Goal: Find specific page/section: Find specific page/section

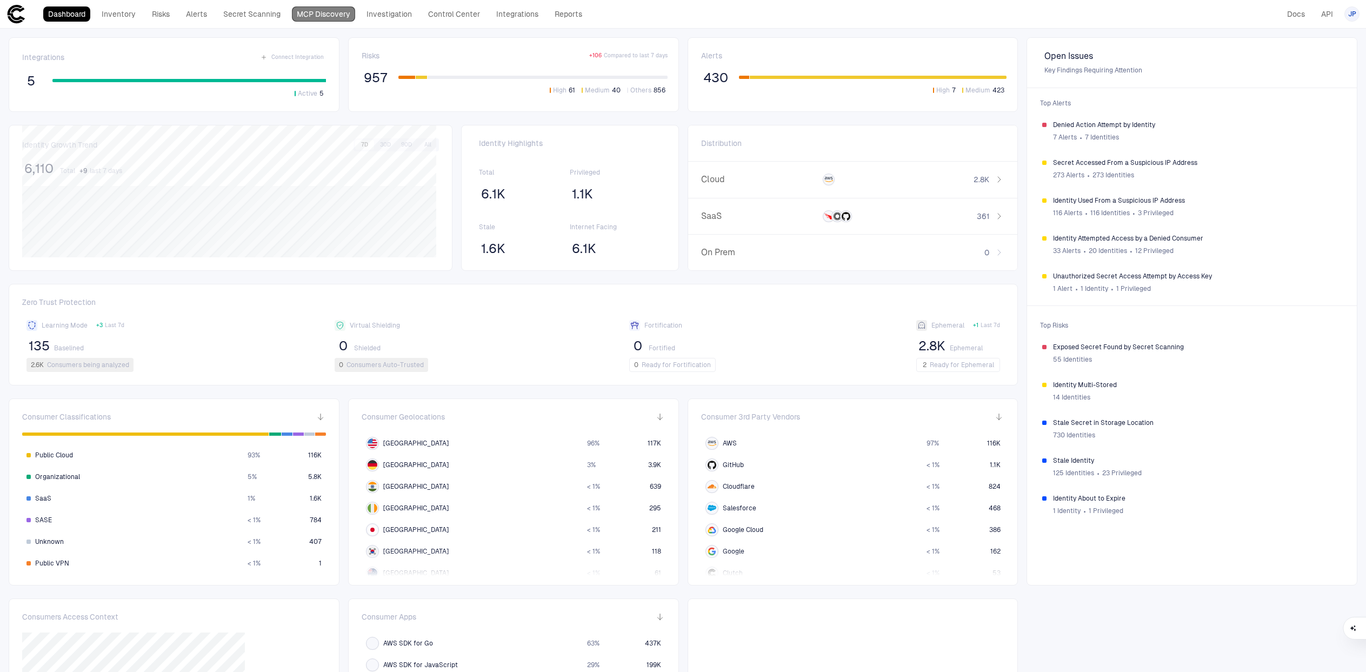
click at [320, 19] on link "MCP Discovery" at bounding box center [323, 13] width 63 height 15
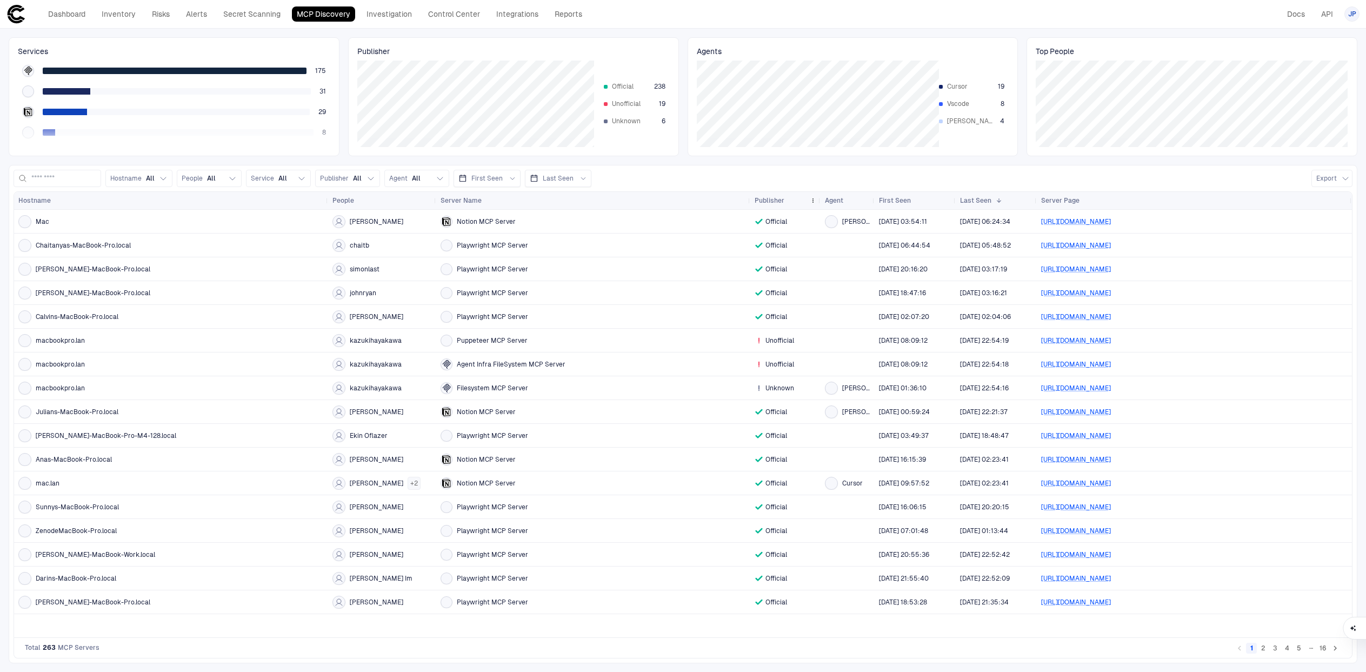
click at [764, 201] on span "Publisher" at bounding box center [769, 200] width 30 height 9
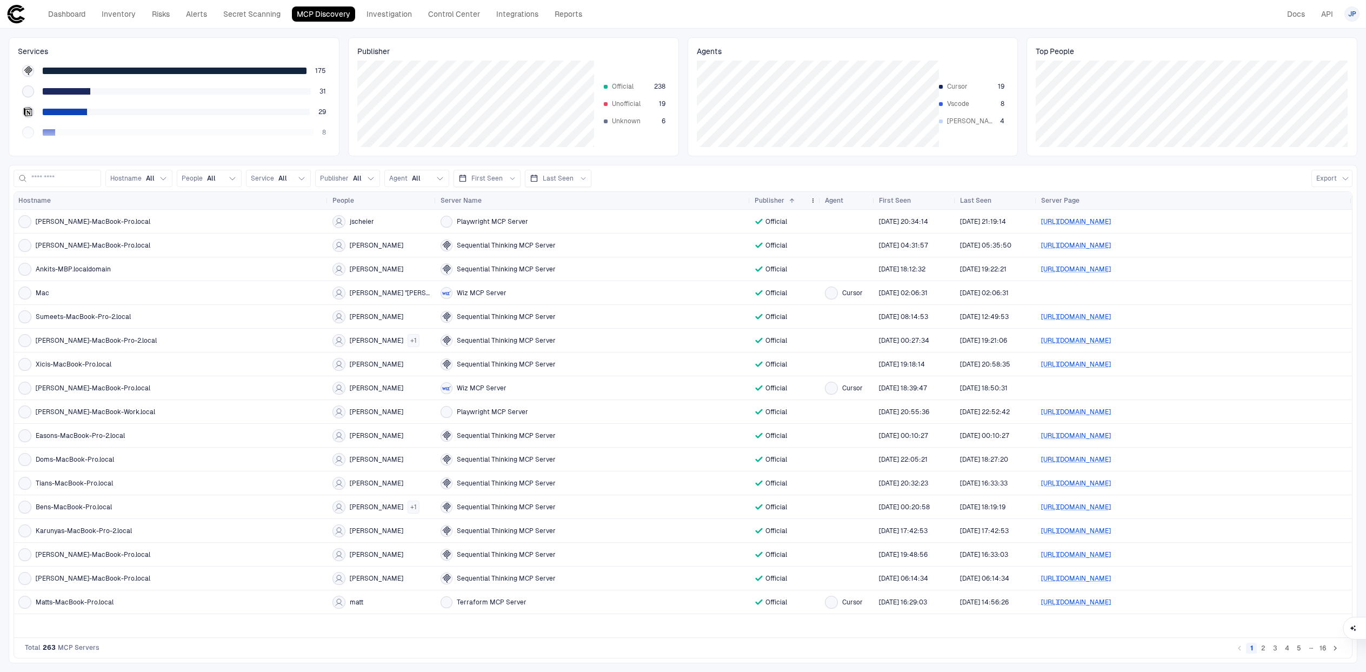
click at [764, 201] on span "Publisher" at bounding box center [769, 200] width 30 height 9
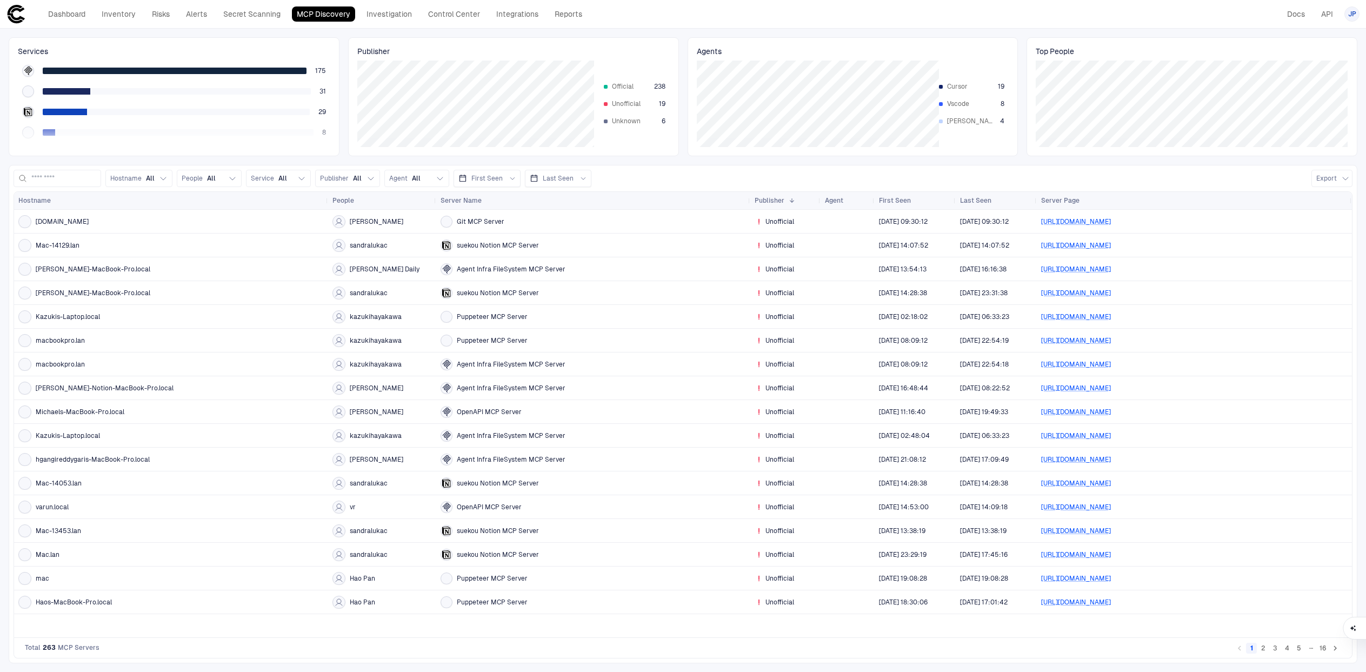
click at [477, 246] on span "suekou Notion MCP Server" at bounding box center [498, 245] width 82 height 9
click at [478, 246] on span "suekou Notion MCP Server" at bounding box center [498, 245] width 82 height 9
click at [11, 21] on icon at bounding box center [15, 13] width 19 height 19
